Goal: Information Seeking & Learning: Learn about a topic

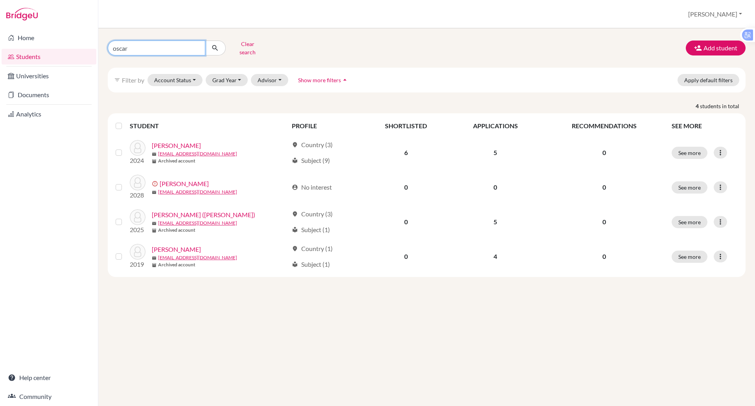
click at [134, 47] on input "oscar" at bounding box center [156, 47] width 97 height 15
type input "o"
type input "nam anh vo"
click button "submit" at bounding box center [215, 47] width 21 height 15
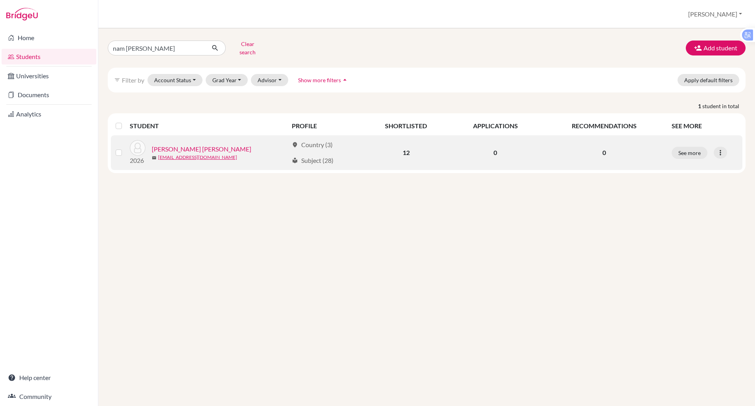
click at [167, 144] on link "Vo, Huu Nam Anh" at bounding box center [201, 148] width 99 height 9
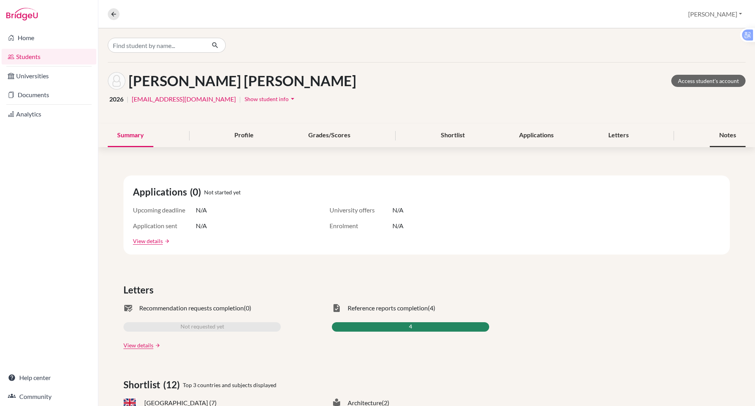
click at [709, 138] on div "Notes" at bounding box center [727, 135] width 36 height 23
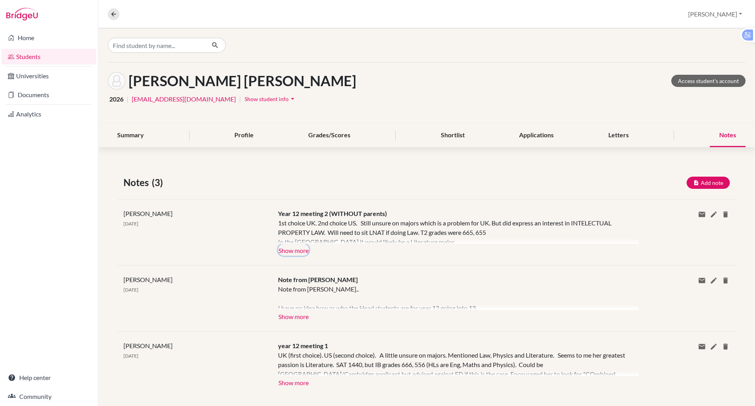
click at [289, 249] on button "Show more" at bounding box center [293, 250] width 31 height 12
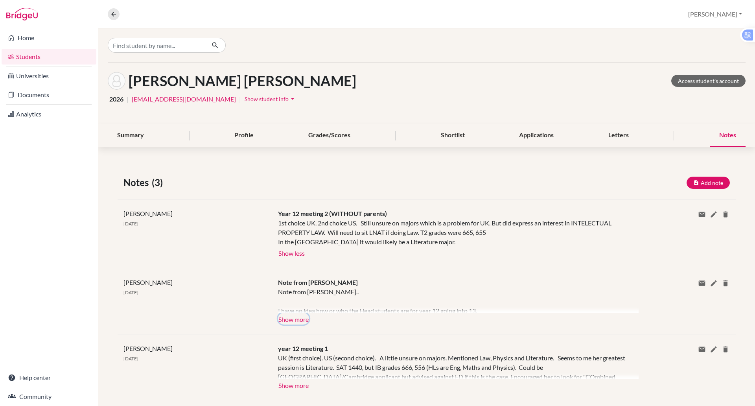
click at [287, 321] on button "Show more" at bounding box center [293, 318] width 31 height 12
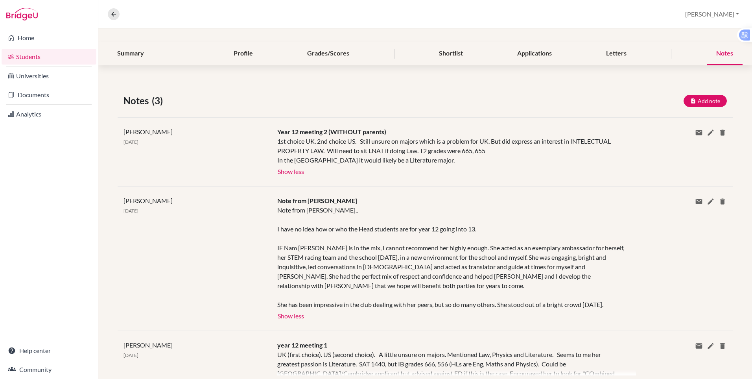
scroll to position [118, 0]
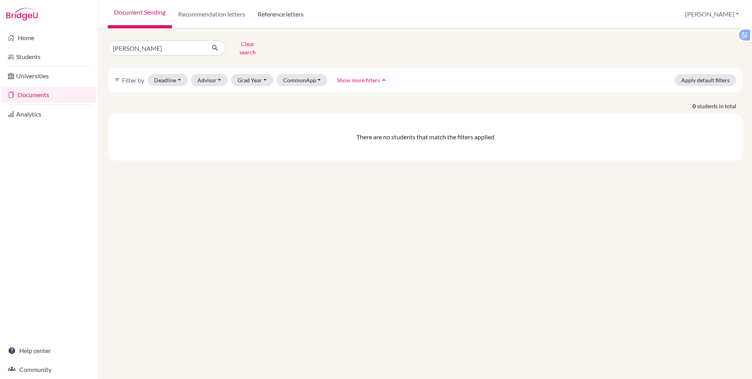
click at [285, 11] on link "Reference letters" at bounding box center [280, 14] width 59 height 28
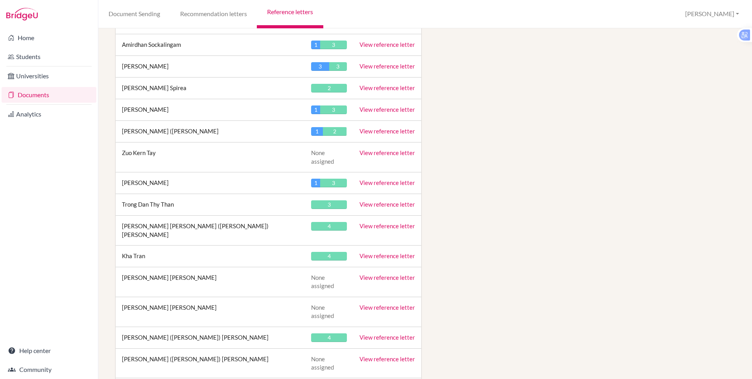
scroll to position [3369, 0]
